Goal: Task Accomplishment & Management: Manage account settings

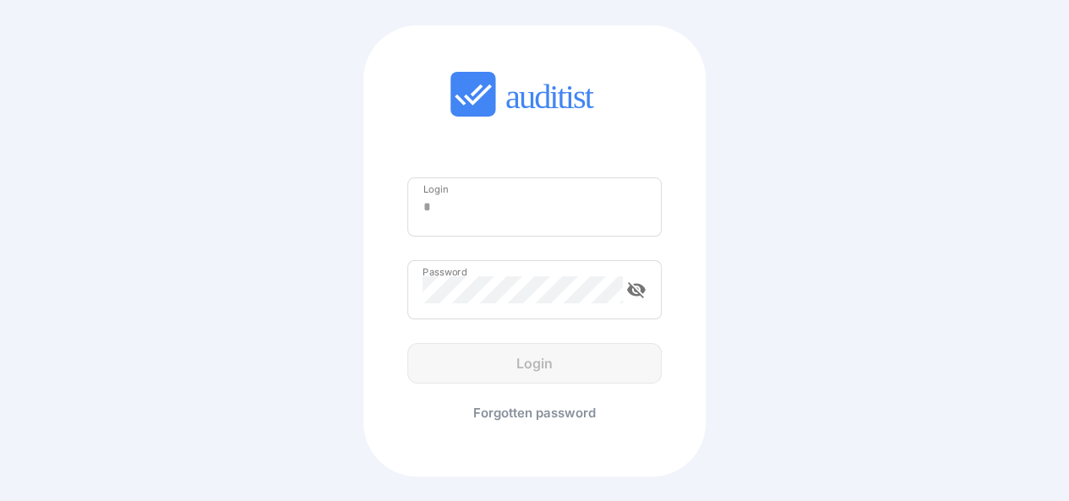
type input "**********"
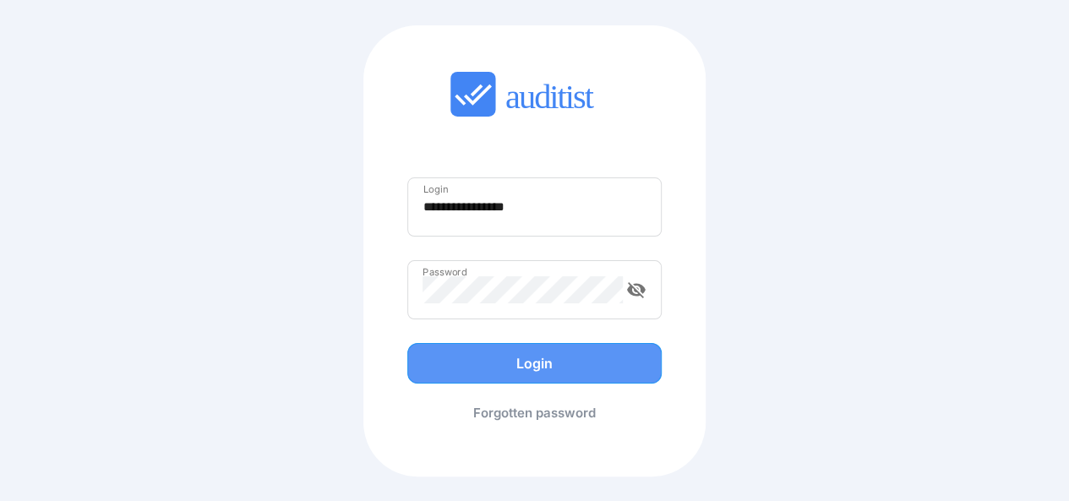
click at [536, 366] on div "Login" at bounding box center [535, 363] width 282 height 41
click at [536, 366] on div "Login" at bounding box center [535, 363] width 220 height 20
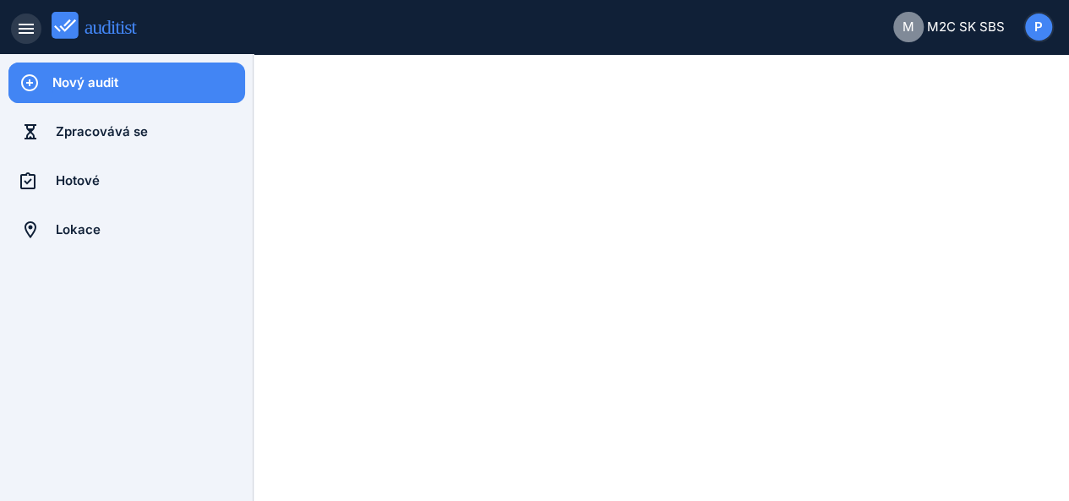
click at [19, 25] on icon "menu" at bounding box center [26, 29] width 20 height 20
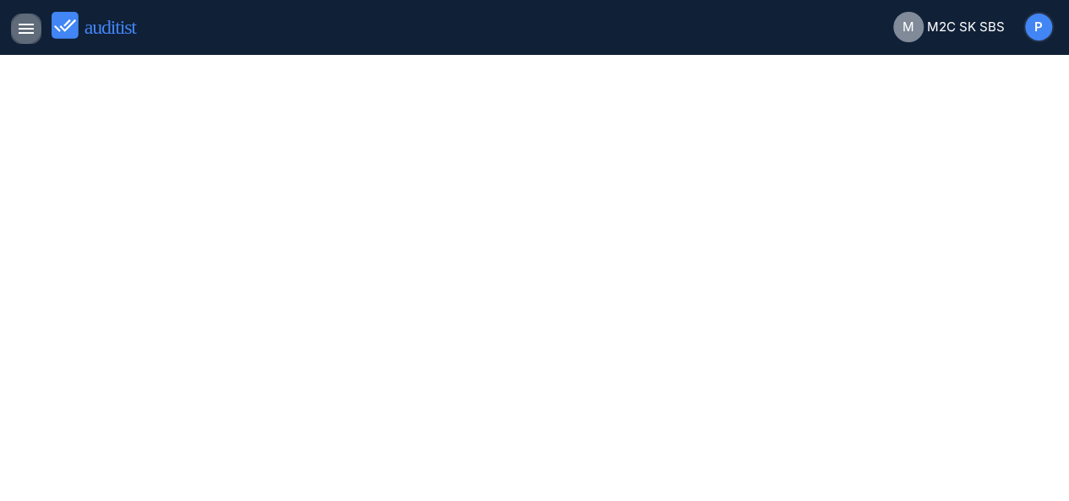
click at [19, 25] on icon "menu" at bounding box center [26, 29] width 20 height 20
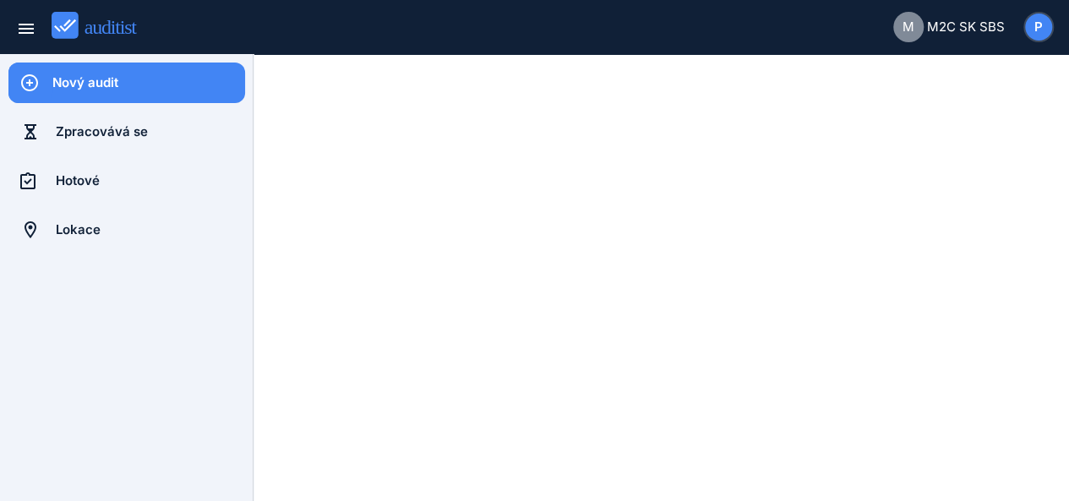
click at [1043, 26] on div "P" at bounding box center [1038, 27] width 27 height 27
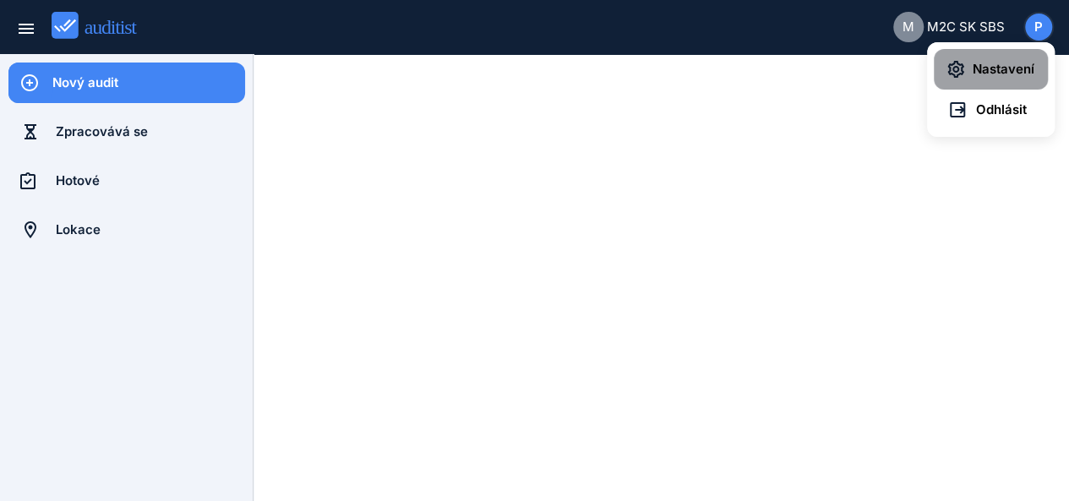
click at [1012, 70] on span "Nastavení" at bounding box center [999, 69] width 70 height 19
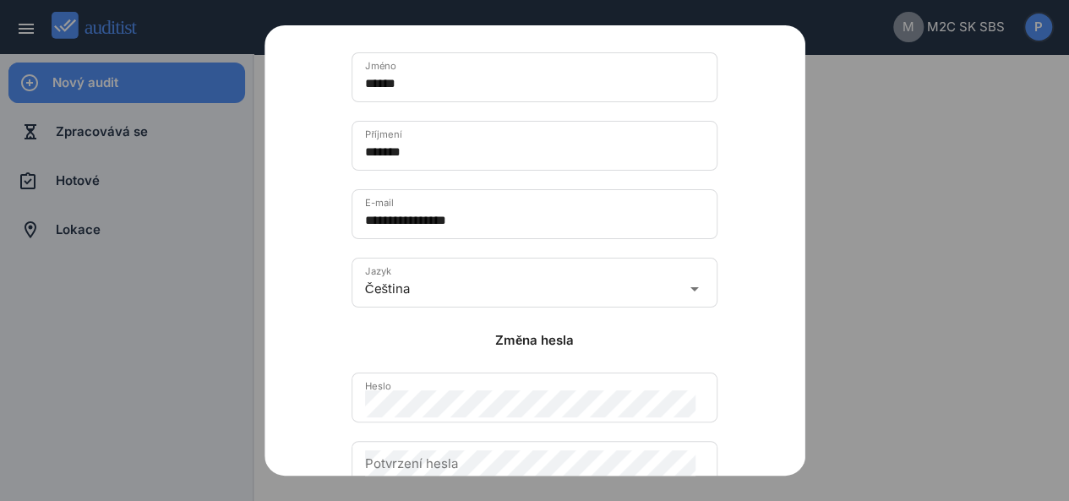
scroll to position [88, 0]
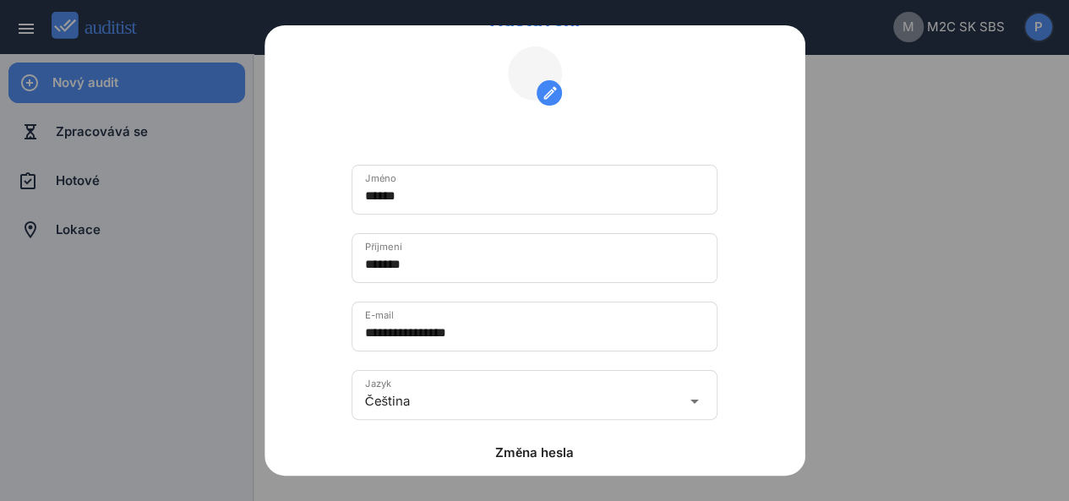
click at [191, 161] on div at bounding box center [534, 250] width 1069 height 501
click at [191, 35] on div at bounding box center [534, 250] width 1069 height 501
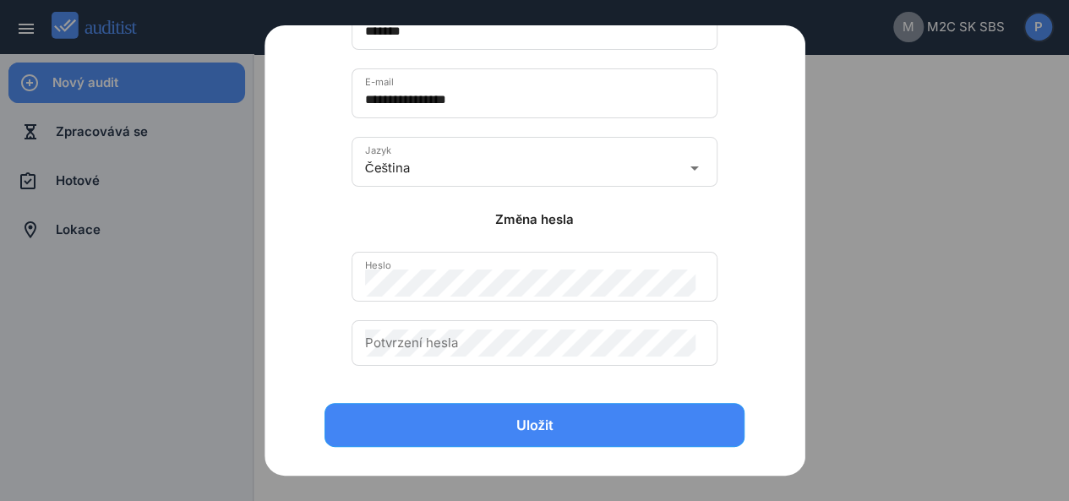
scroll to position [369, 0]
